Goal: Task Accomplishment & Management: Manage account settings

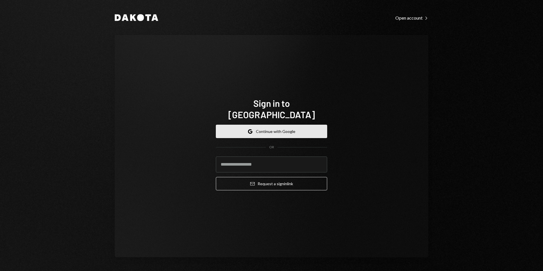
click at [287, 125] on button "Google Continue with Google" at bounding box center [271, 131] width 111 height 13
click at [250, 129] on icon "button" at bounding box center [249, 130] width 3 height 2
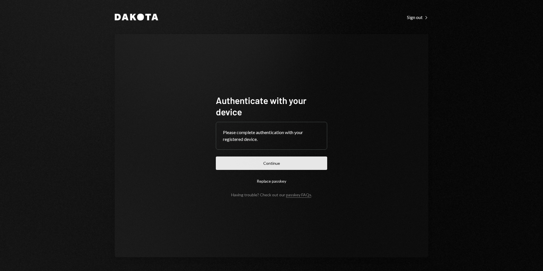
click at [301, 160] on button "Continue" at bounding box center [271, 163] width 111 height 13
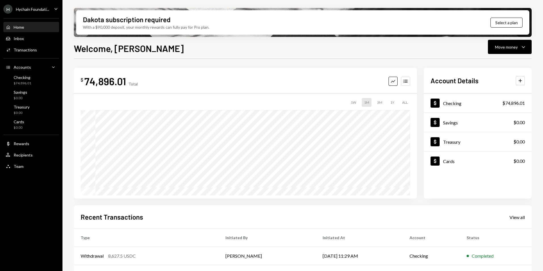
click at [33, 5] on div "H Hychain Foundati..." at bounding box center [26, 9] width 46 height 9
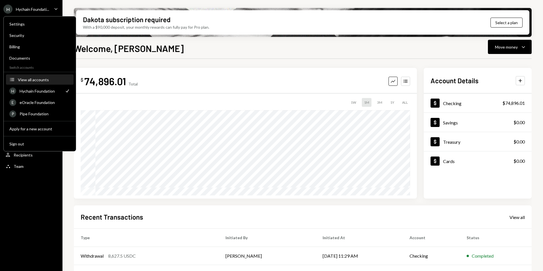
click at [46, 83] on button "Accounts View all accounts" at bounding box center [40, 80] width 68 height 10
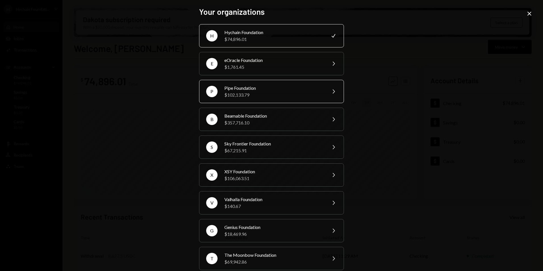
click at [283, 92] on div "$102,133.79" at bounding box center [273, 94] width 99 height 7
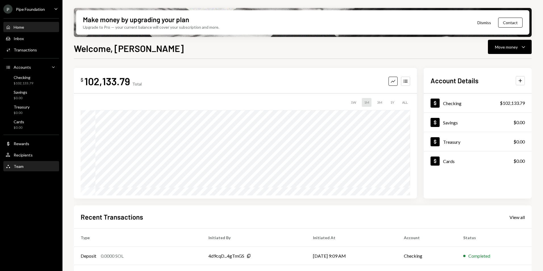
click at [32, 162] on div "Team Team" at bounding box center [31, 167] width 51 height 10
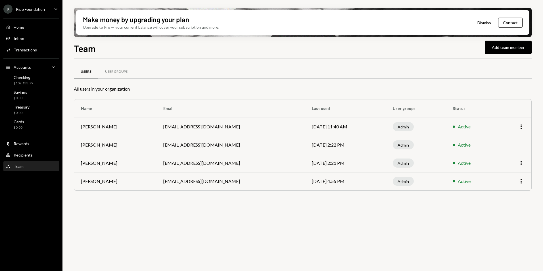
click at [19, 10] on div "Pipe Foundation" at bounding box center [30, 9] width 29 height 5
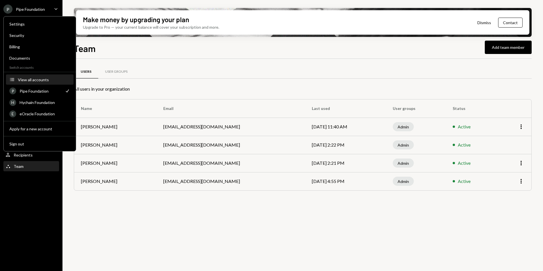
click at [34, 81] on div "View all accounts" at bounding box center [44, 79] width 52 height 5
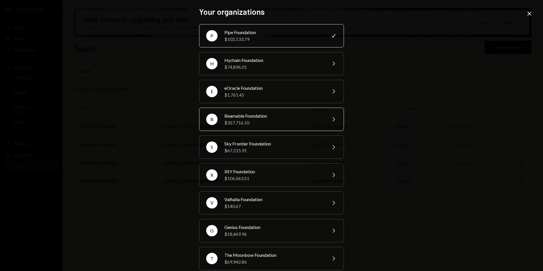
click at [251, 116] on div "Beamable Foundation" at bounding box center [273, 115] width 99 height 7
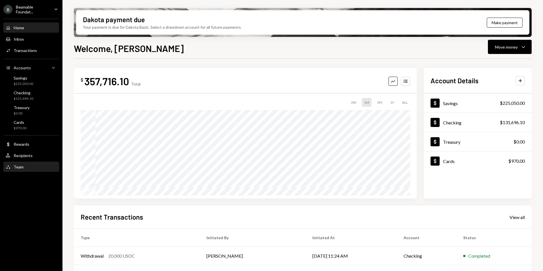
click at [37, 168] on div "Team Team" at bounding box center [31, 166] width 51 height 5
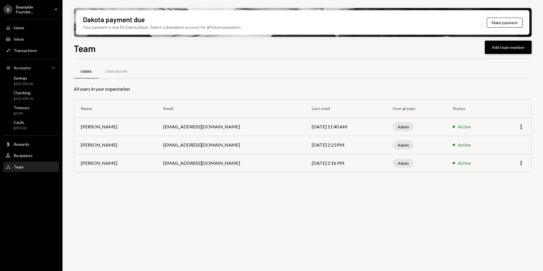
click at [505, 49] on button "Add team member" at bounding box center [508, 47] width 47 height 13
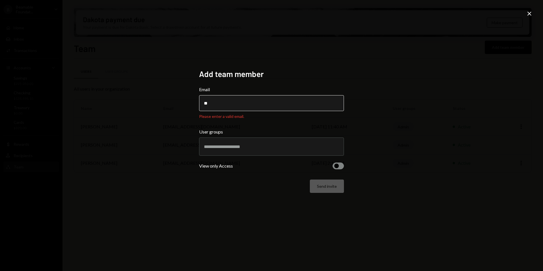
drag, startPoint x: 250, startPoint y: 108, endPoint x: 245, endPoint y: 104, distance: 6.3
click at [250, 108] on input "**" at bounding box center [271, 103] width 145 height 16
paste input "**********"
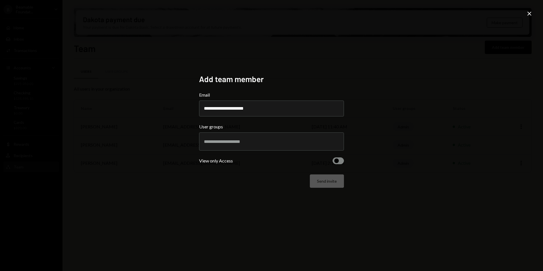
type input "**********"
click at [256, 145] on div at bounding box center [271, 141] width 135 height 14
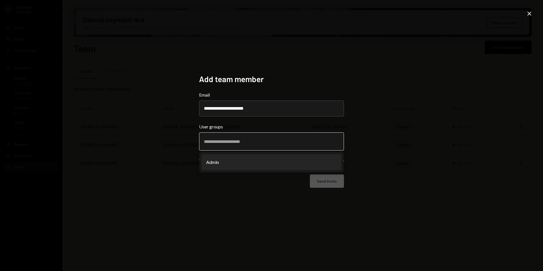
click at [243, 160] on li "Admin" at bounding box center [272, 162] width 140 height 16
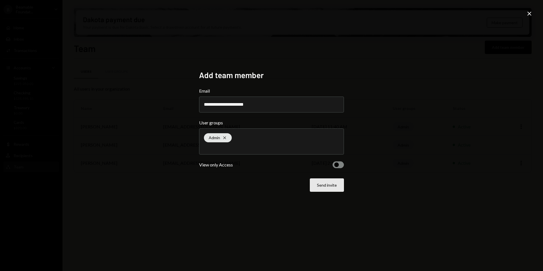
click at [328, 185] on button "Send invite" at bounding box center [327, 184] width 34 height 13
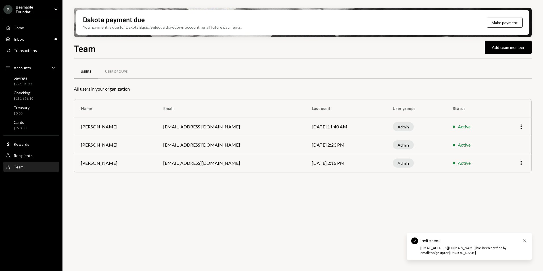
click at [42, 12] on div "Beamable Foundat..." at bounding box center [33, 10] width 34 height 10
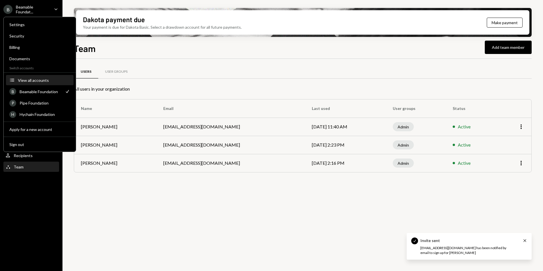
click at [26, 79] on div "View all accounts" at bounding box center [44, 80] width 52 height 5
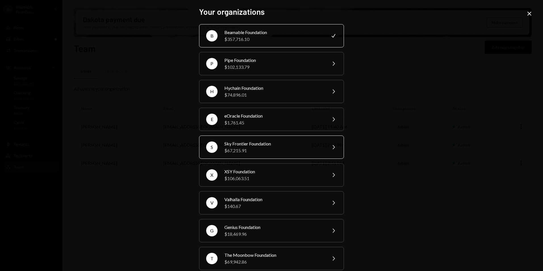
click at [253, 146] on div "Sky Frontier Foundation" at bounding box center [273, 143] width 99 height 7
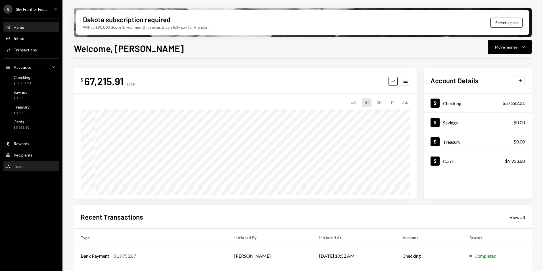
click at [26, 168] on div "Team Team" at bounding box center [31, 166] width 51 height 5
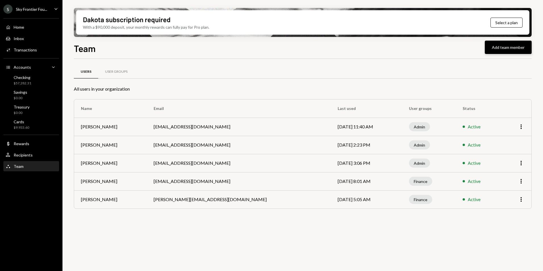
click at [508, 51] on button "Add team member" at bounding box center [508, 47] width 47 height 13
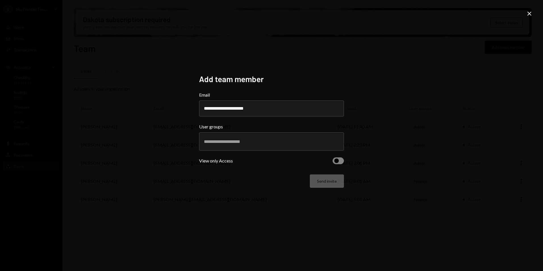
type input "**********"
click at [241, 140] on input "text" at bounding box center [271, 141] width 135 height 5
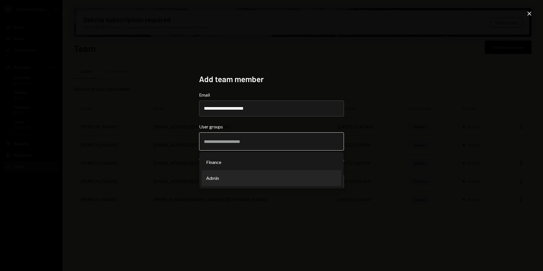
click at [232, 174] on li "Admin" at bounding box center [272, 178] width 140 height 16
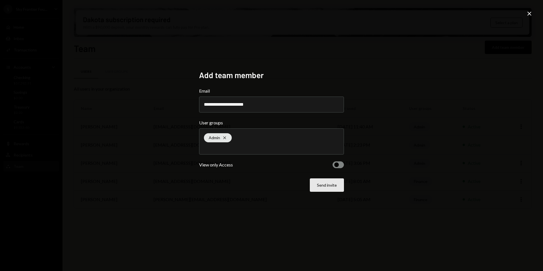
click at [335, 185] on button "Send invite" at bounding box center [327, 184] width 34 height 13
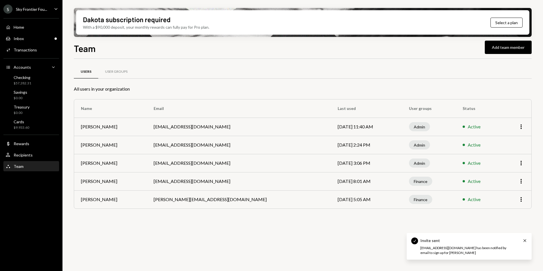
click at [22, 13] on div "S Sky Frontier Fou..." at bounding box center [25, 9] width 44 height 9
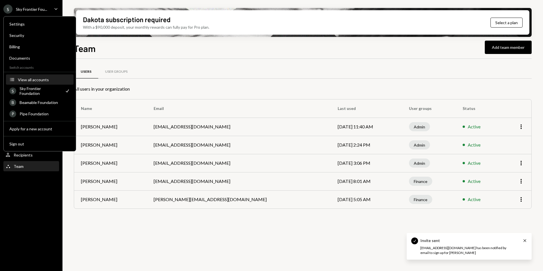
click at [30, 75] on button "Accounts View all accounts" at bounding box center [40, 80] width 68 height 10
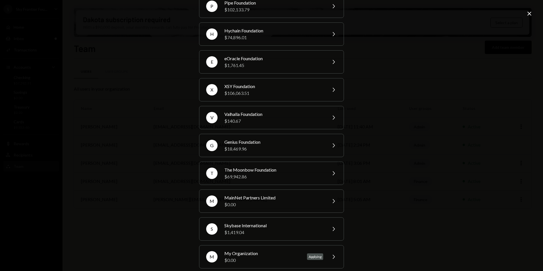
scroll to position [92, 0]
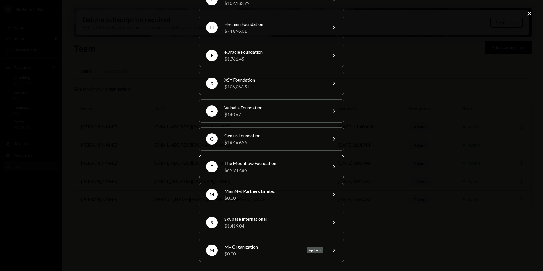
click at [253, 168] on div "$69,942.86" at bounding box center [273, 170] width 99 height 7
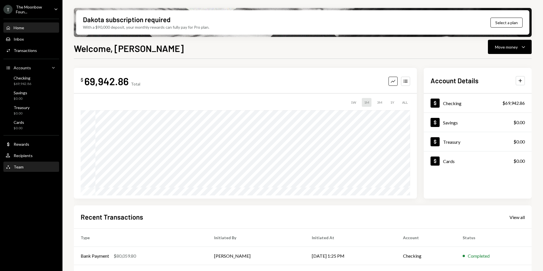
click at [36, 168] on div "Team Team" at bounding box center [31, 166] width 51 height 5
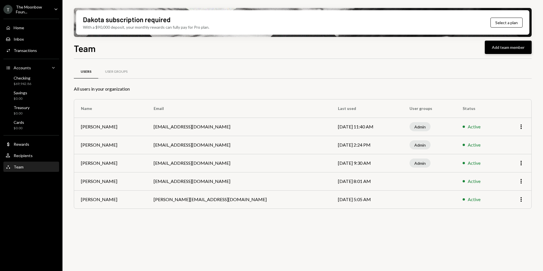
click at [500, 51] on button "Add team member" at bounding box center [508, 47] width 47 height 13
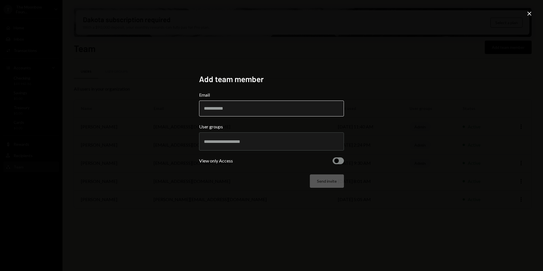
click at [237, 106] on input "Email" at bounding box center [271, 109] width 145 height 16
type input "**********"
click at [241, 143] on input "text" at bounding box center [271, 141] width 135 height 5
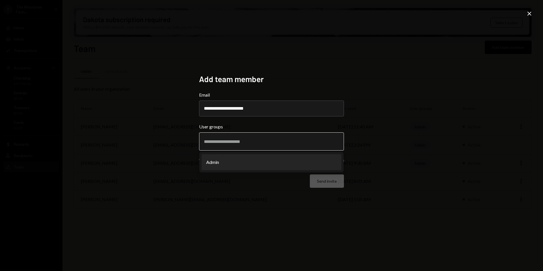
click at [241, 167] on li "Admin" at bounding box center [272, 162] width 140 height 16
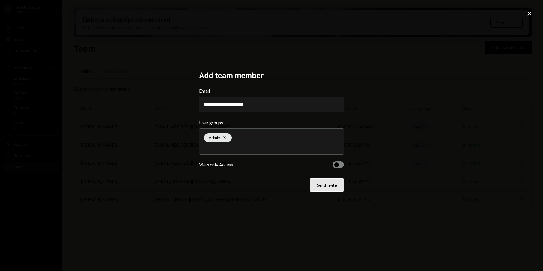
click at [340, 191] on button "Send invite" at bounding box center [327, 184] width 34 height 13
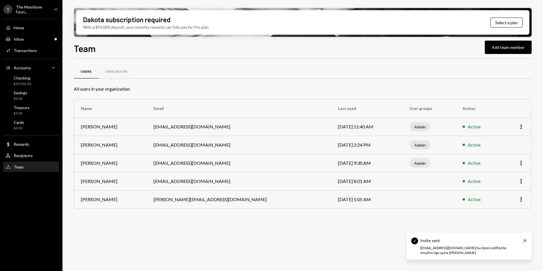
click at [36, 9] on div "The Moonbow Foun..." at bounding box center [33, 10] width 34 height 10
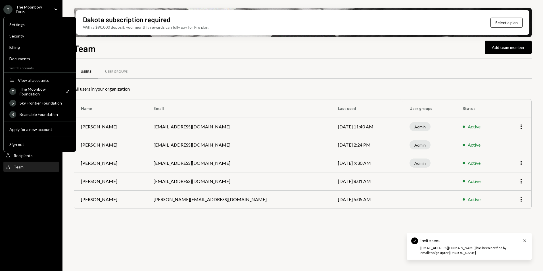
click at [39, 74] on div "Settings Security Billing Documents Switch accounts Accounts View all accounts …" at bounding box center [39, 84] width 73 height 135
click at [40, 79] on div "View all accounts" at bounding box center [44, 80] width 52 height 5
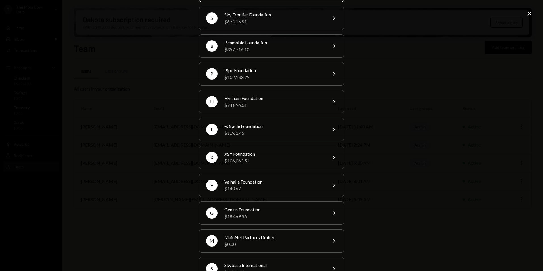
scroll to position [92, 0]
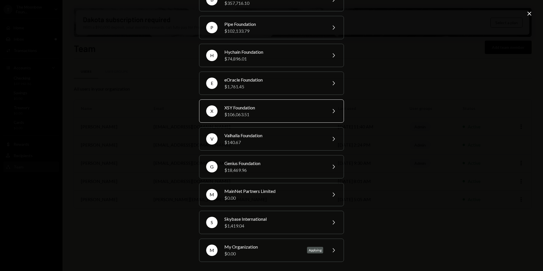
click at [256, 112] on div "$106,063.51" at bounding box center [273, 114] width 99 height 7
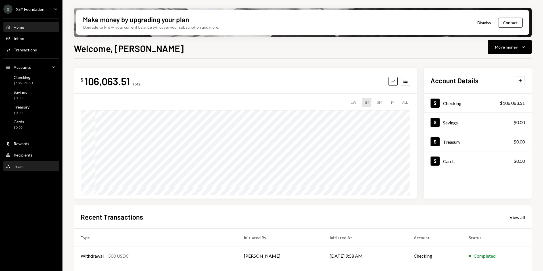
click at [31, 169] on div "Team Team" at bounding box center [31, 167] width 51 height 10
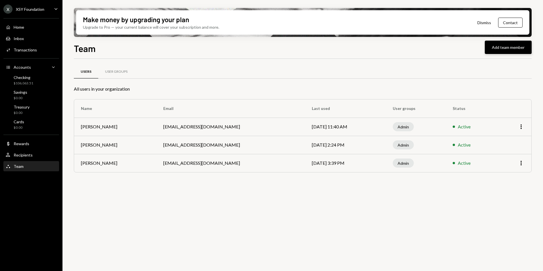
click at [503, 45] on button "Add team member" at bounding box center [508, 47] width 47 height 13
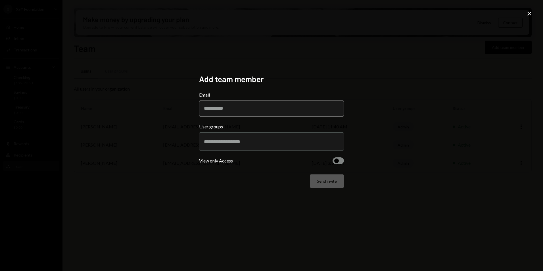
click at [235, 115] on input "Email" at bounding box center [271, 109] width 145 height 16
type input "**********"
click at [245, 143] on input "text" at bounding box center [271, 141] width 135 height 5
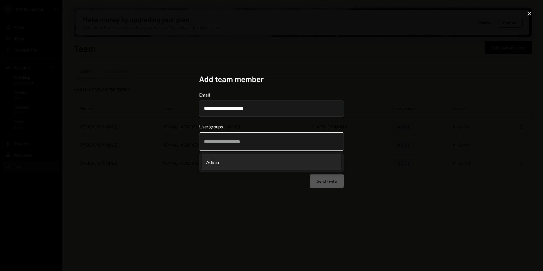
click at [247, 162] on li "Admin" at bounding box center [272, 162] width 140 height 16
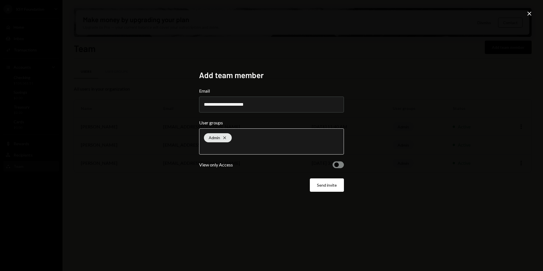
click at [337, 193] on div "**********" at bounding box center [271, 135] width 145 height 131
click at [329, 185] on button "Send invite" at bounding box center [327, 184] width 34 height 13
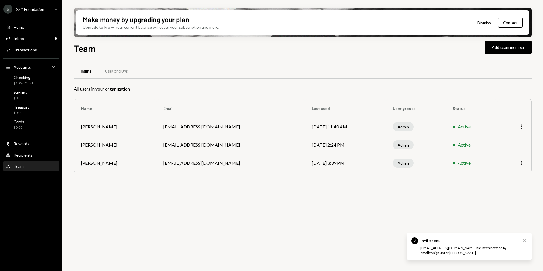
click at [36, 9] on div "XSY Foundation" at bounding box center [30, 9] width 28 height 5
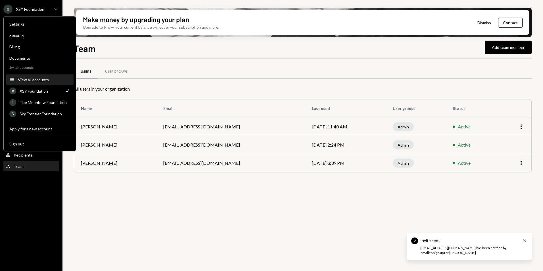
click at [30, 78] on div "View all accounts" at bounding box center [44, 79] width 52 height 5
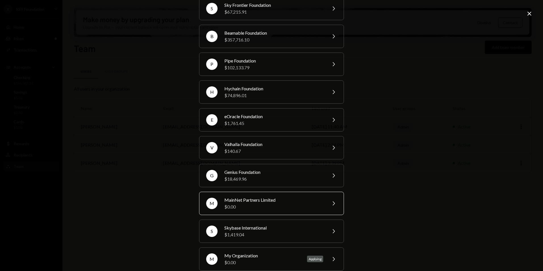
scroll to position [92, 0]
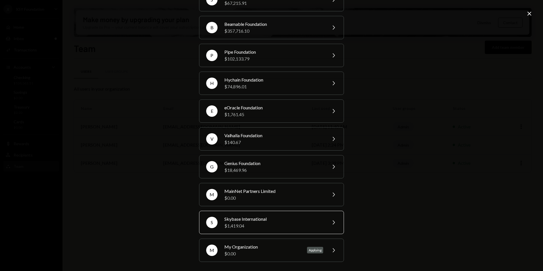
click at [270, 223] on div "$1,419.04" at bounding box center [273, 225] width 99 height 7
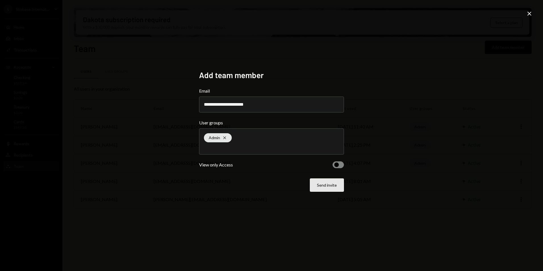
click at [322, 181] on button "Send invite" at bounding box center [327, 184] width 34 height 13
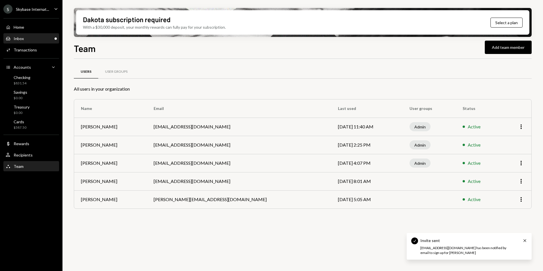
click at [39, 38] on div "Inbox Inbox" at bounding box center [31, 38] width 51 height 5
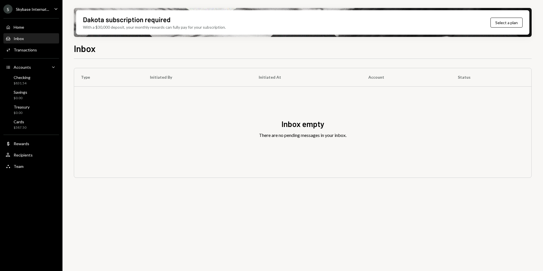
click at [36, 8] on div "Skybase Internat..." at bounding box center [32, 9] width 33 height 5
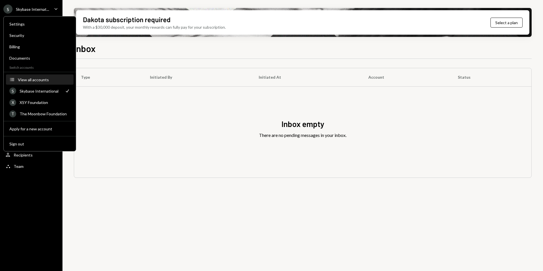
click at [34, 80] on div "View all accounts" at bounding box center [44, 79] width 52 height 5
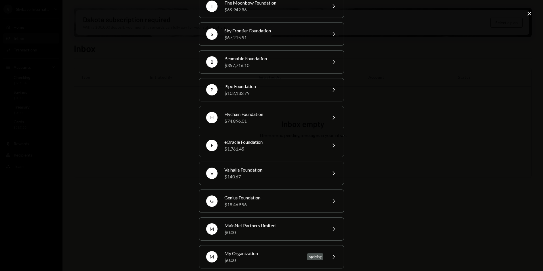
scroll to position [92, 0]
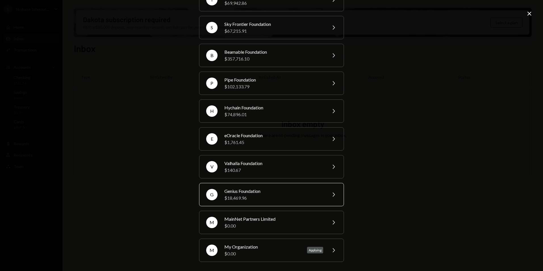
click at [275, 202] on div "G Genius Foundation $18,469.96 Chevron Right" at bounding box center [271, 194] width 145 height 23
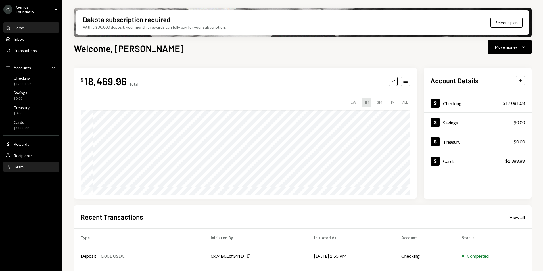
click at [30, 169] on div "Team Team" at bounding box center [31, 167] width 51 height 10
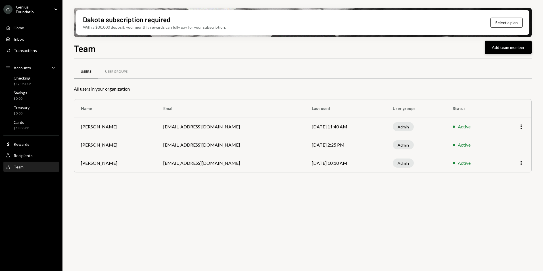
click at [507, 44] on button "Add team member" at bounding box center [508, 47] width 47 height 13
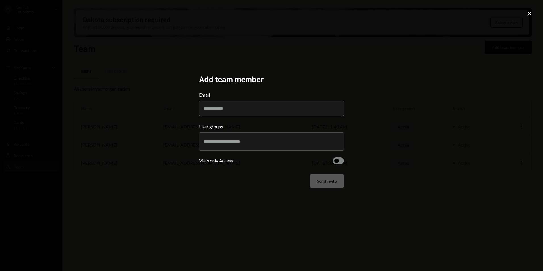
click at [233, 109] on input "Email" at bounding box center [271, 109] width 145 height 16
type input "**********"
click at [244, 137] on div at bounding box center [271, 141] width 135 height 14
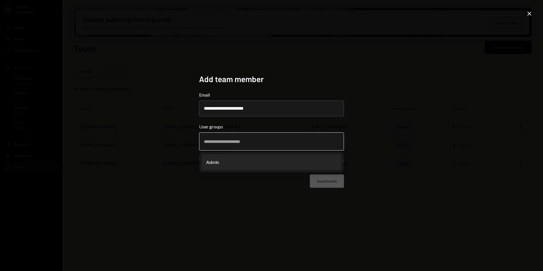
click at [235, 165] on li "Admin" at bounding box center [272, 162] width 140 height 16
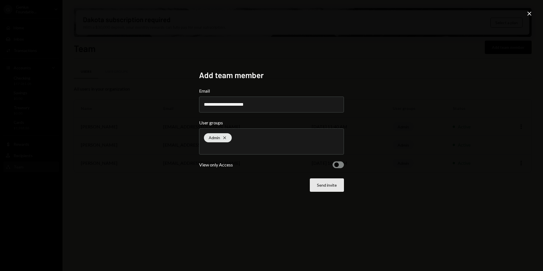
drag, startPoint x: 347, startPoint y: 191, endPoint x: 340, endPoint y: 189, distance: 7.4
click at [346, 191] on div "**********" at bounding box center [271, 135] width 159 height 144
click at [326, 183] on button "Send invite" at bounding box center [327, 184] width 34 height 13
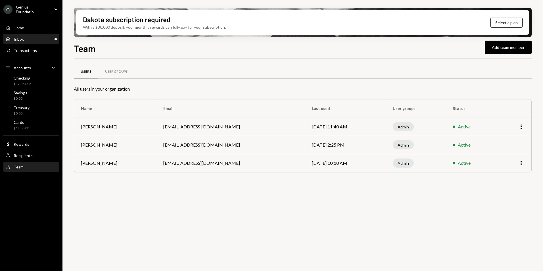
click at [45, 38] on div "Inbox Inbox" at bounding box center [31, 39] width 51 height 5
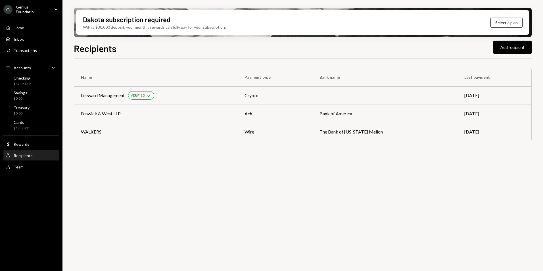
drag, startPoint x: 0, startPoint y: 0, endPoint x: 37, endPoint y: 5, distance: 37.0
click at [37, 5] on div "G Genius Foundatio..." at bounding box center [26, 10] width 46 height 10
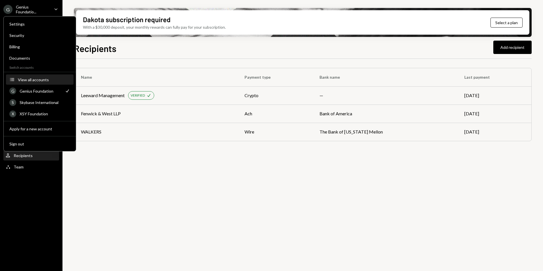
click at [40, 83] on button "Accounts View all accounts" at bounding box center [40, 80] width 68 height 10
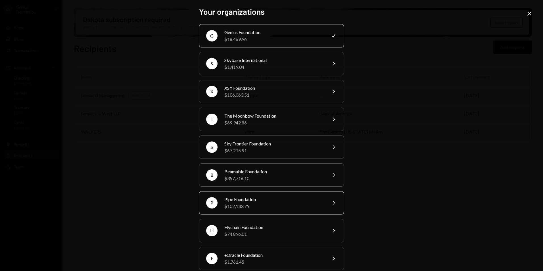
click at [277, 201] on div "Pipe Foundation" at bounding box center [273, 199] width 99 height 7
